Goal: Transaction & Acquisition: Purchase product/service

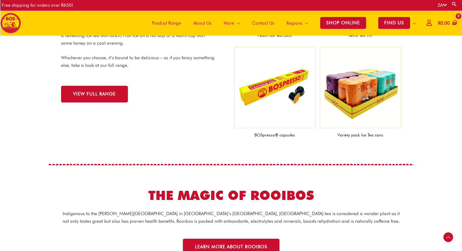
scroll to position [678, 0]
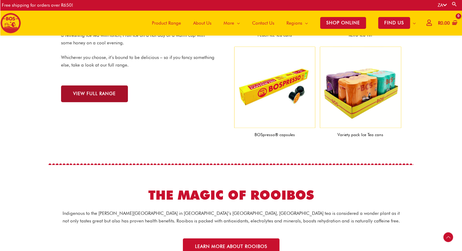
click at [108, 92] on span "VIEW FULL RANGE" at bounding box center [94, 93] width 43 height 5
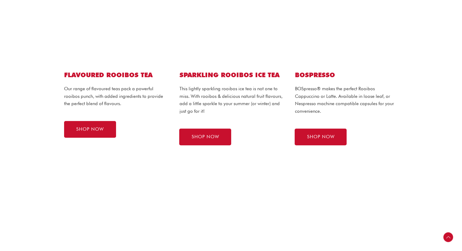
scroll to position [386, 0]
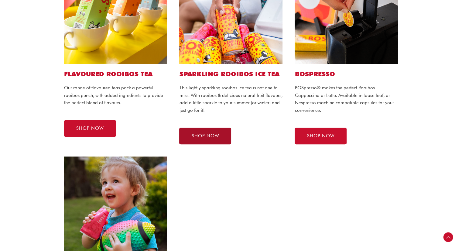
click at [195, 134] on span "SHOP NOW" at bounding box center [205, 136] width 28 height 5
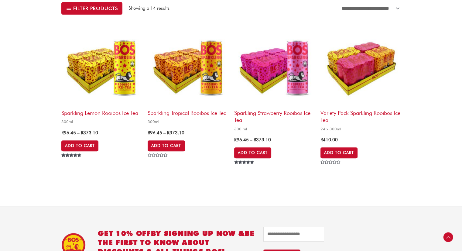
scroll to position [211, 0]
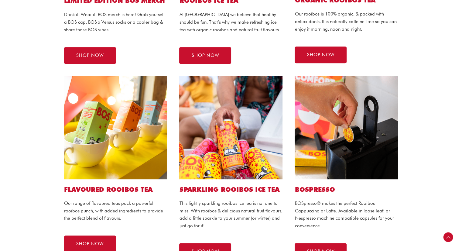
scroll to position [240, 0]
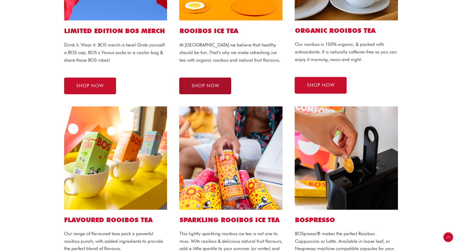
click at [225, 82] on link "SHOP NOW" at bounding box center [205, 85] width 52 height 17
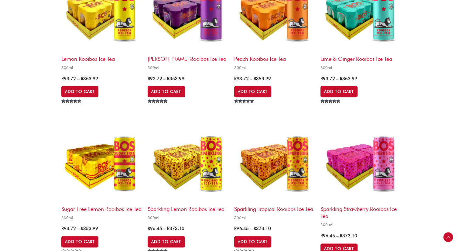
scroll to position [721, 0]
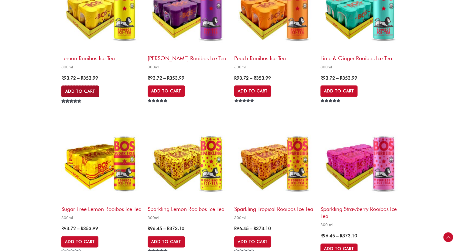
click at [91, 91] on link "Add to Cart" at bounding box center [80, 91] width 38 height 12
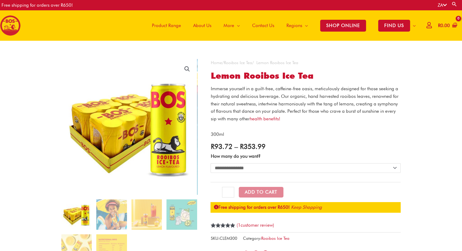
click at [257, 168] on select "**********" at bounding box center [305, 168] width 190 height 10
select select "**********"
click at [210, 163] on select "**********" at bounding box center [305, 168] width 190 height 10
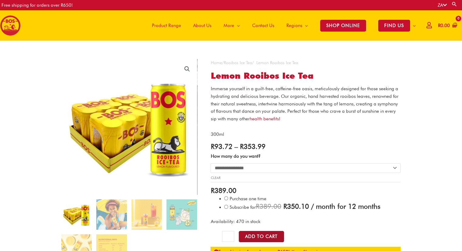
click at [273, 236] on button "Add to Cart" at bounding box center [261, 236] width 45 height 11
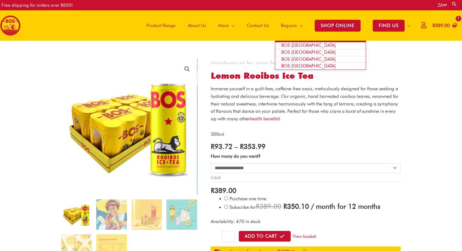
click at [294, 53] on span "BOS [GEOGRAPHIC_DATA]" at bounding box center [308, 52] width 54 height 5
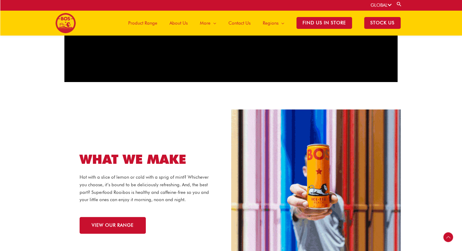
scroll to position [471, 0]
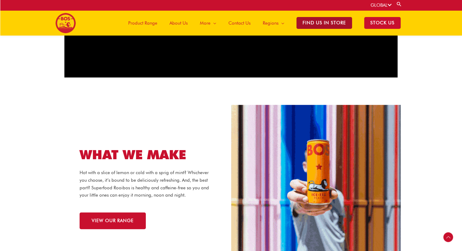
click at [322, 19] on span "Find Us in Store" at bounding box center [324, 23] width 56 height 12
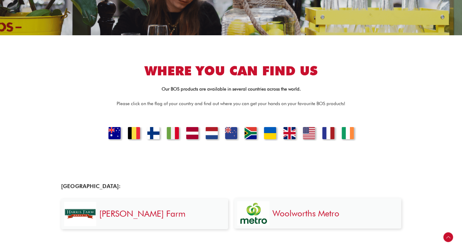
scroll to position [101, 0]
click at [287, 136] on link "UNITED KINGDOM" at bounding box center [289, 133] width 21 height 15
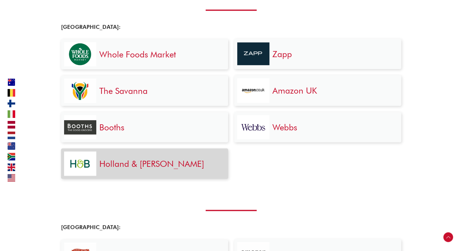
click at [159, 166] on link "Holland & Barrett" at bounding box center [151, 164] width 105 height 10
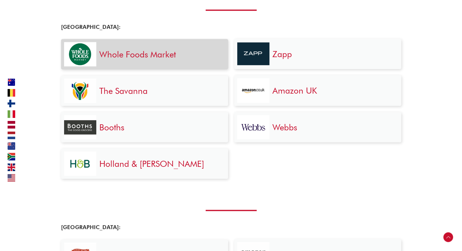
click at [154, 51] on link "Whole Foods Market" at bounding box center [137, 54] width 77 height 10
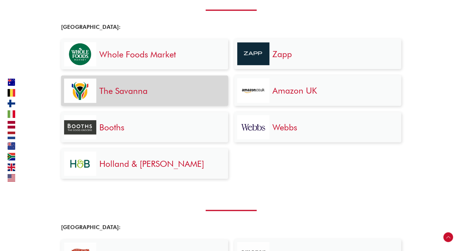
click at [134, 91] on link "The Savanna" at bounding box center [123, 91] width 48 height 10
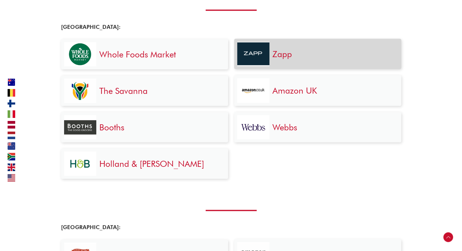
click at [265, 56] on img at bounding box center [253, 54] width 32 height 23
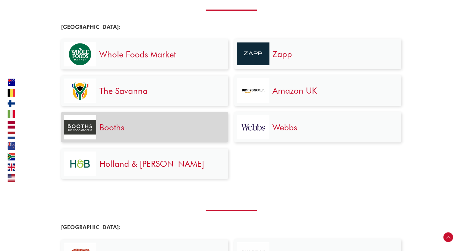
click at [119, 135] on div "Booths" at bounding box center [160, 127] width 129 height 24
click at [109, 129] on link "Booths" at bounding box center [111, 127] width 25 height 10
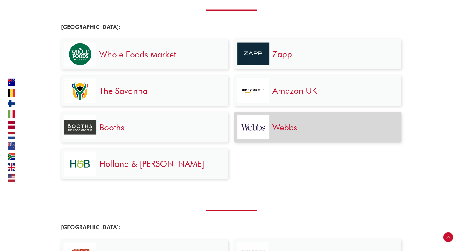
click at [284, 126] on link "Webbs" at bounding box center [284, 127] width 25 height 10
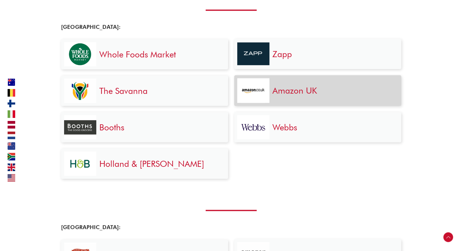
click at [286, 92] on link "Amazon UK" at bounding box center [294, 90] width 45 height 10
click at [293, 85] on link "Amazon UK" at bounding box center [294, 90] width 45 height 10
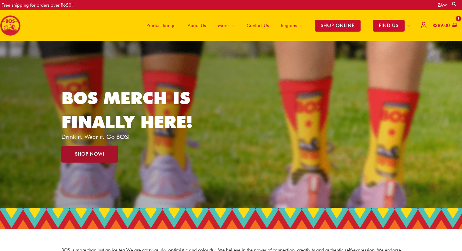
click at [97, 155] on span "SHOP NOW!" at bounding box center [89, 154] width 29 height 5
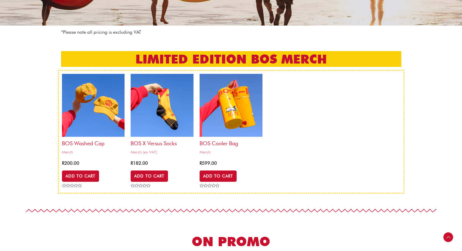
scroll to position [111, 0]
click at [89, 124] on img at bounding box center [93, 105] width 63 height 63
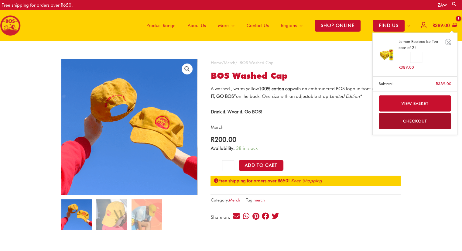
click at [437, 21] on span "R 389.00" at bounding box center [441, 25] width 19 height 12
click at [412, 104] on link "View basket" at bounding box center [415, 103] width 73 height 16
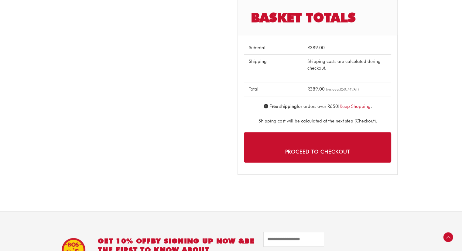
scroll to position [201, 0]
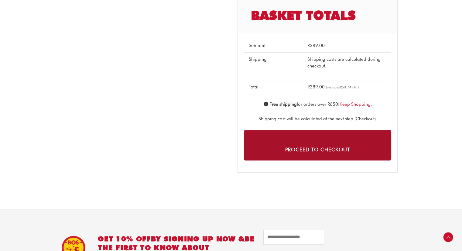
click at [378, 147] on link "Proceed to checkout" at bounding box center [317, 145] width 147 height 30
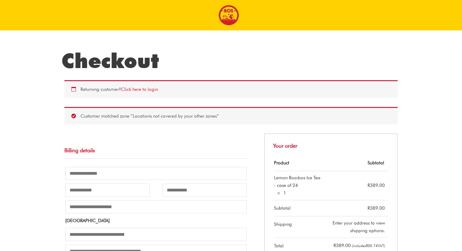
click at [233, 12] on img at bounding box center [228, 15] width 21 height 21
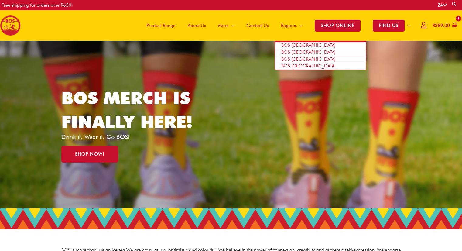
click at [301, 53] on span "BOS [GEOGRAPHIC_DATA]" at bounding box center [308, 52] width 54 height 5
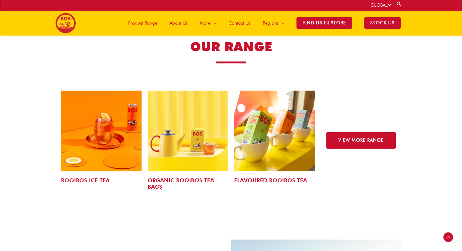
scroll to position [921, 0]
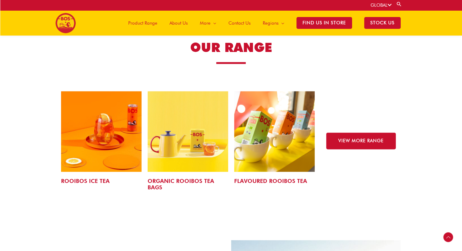
click at [111, 131] on img at bounding box center [101, 131] width 80 height 80
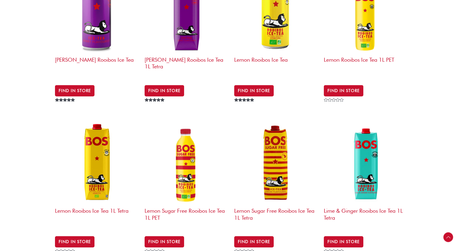
scroll to position [293, 0]
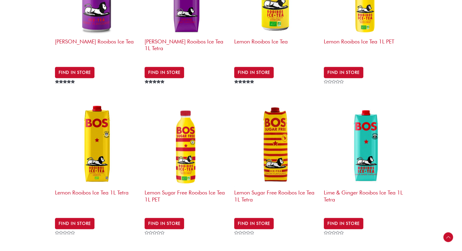
click at [272, 113] on img at bounding box center [276, 145] width 84 height 84
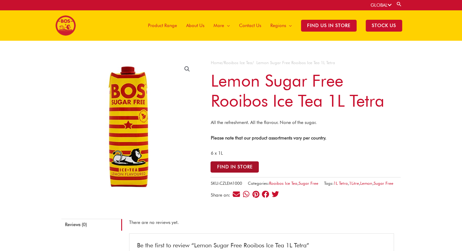
click at [247, 169] on button "Find in Store" at bounding box center [234, 166] width 48 height 11
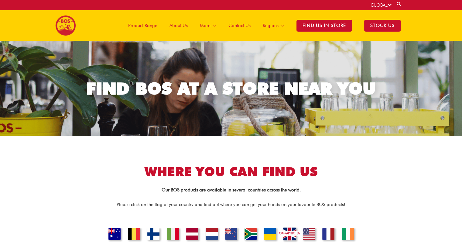
click at [292, 231] on link "[GEOGRAPHIC_DATA]" at bounding box center [289, 234] width 21 height 15
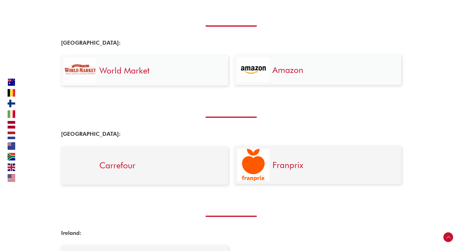
scroll to position [1239, 0]
